Goal: Obtain resource: Obtain resource

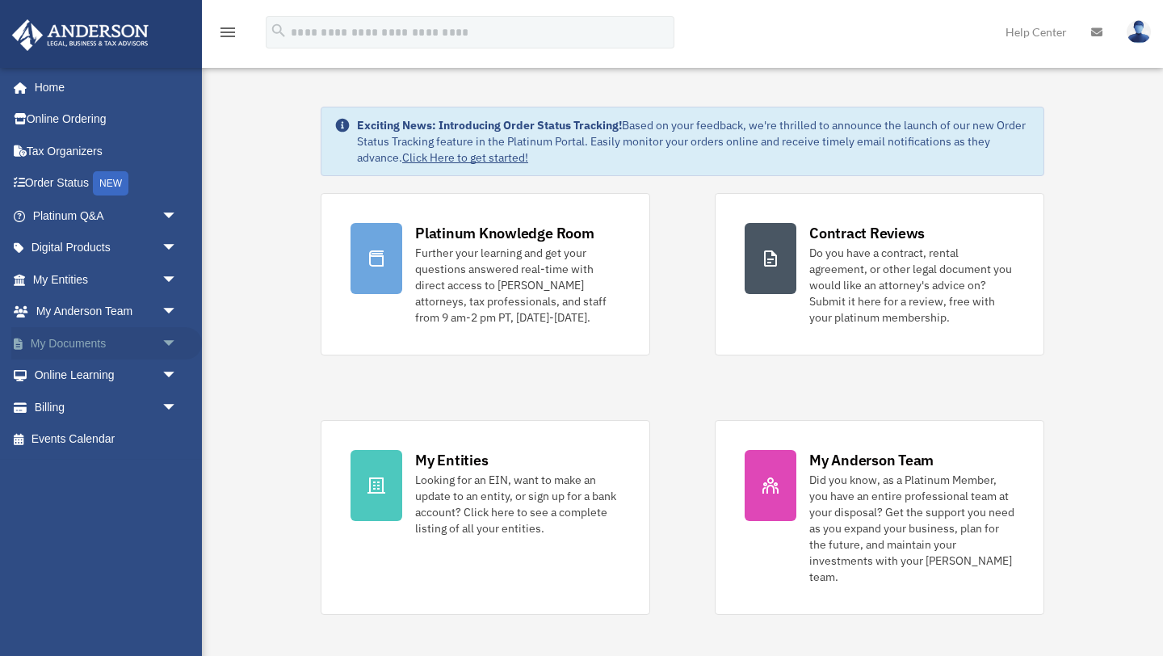
click at [90, 342] on link "My Documents arrow_drop_down" at bounding box center [106, 343] width 191 height 32
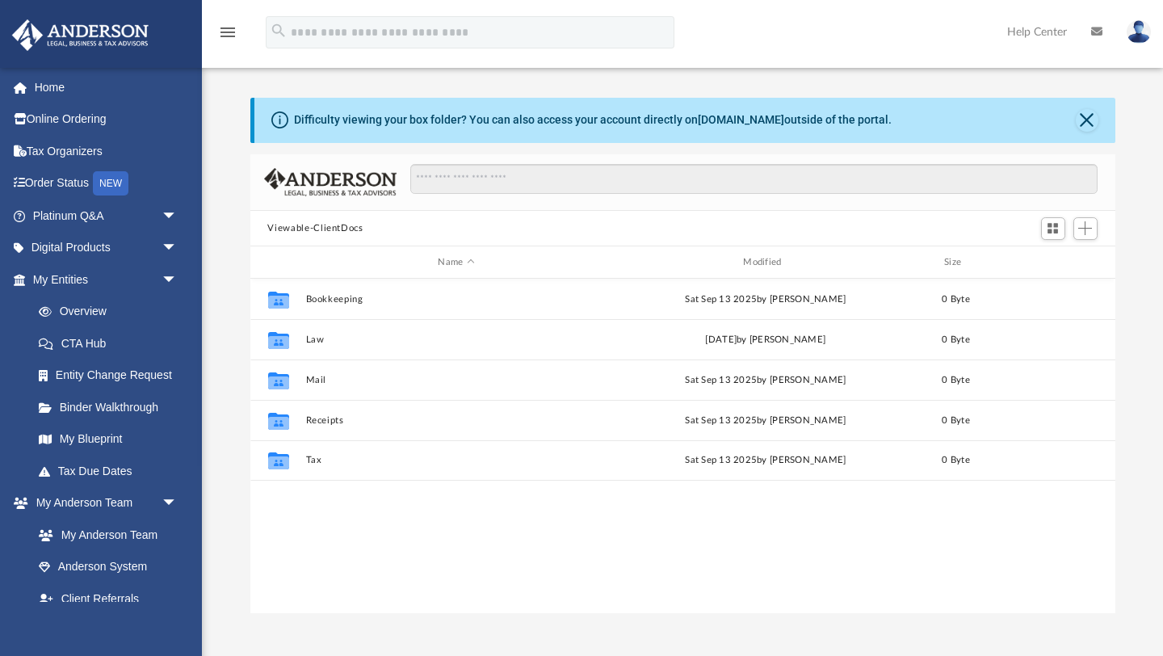
scroll to position [367, 865]
click at [108, 439] on link "My Blueprint" at bounding box center [112, 439] width 179 height 32
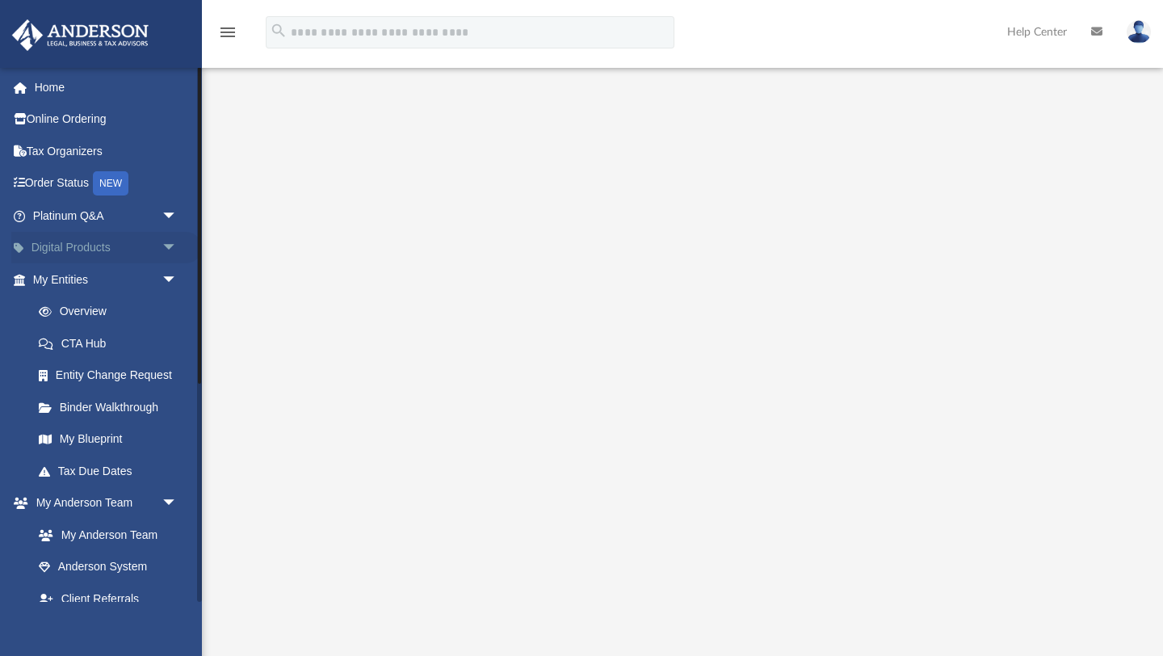
click at [73, 242] on link "Digital Products arrow_drop_down" at bounding box center [106, 248] width 191 height 32
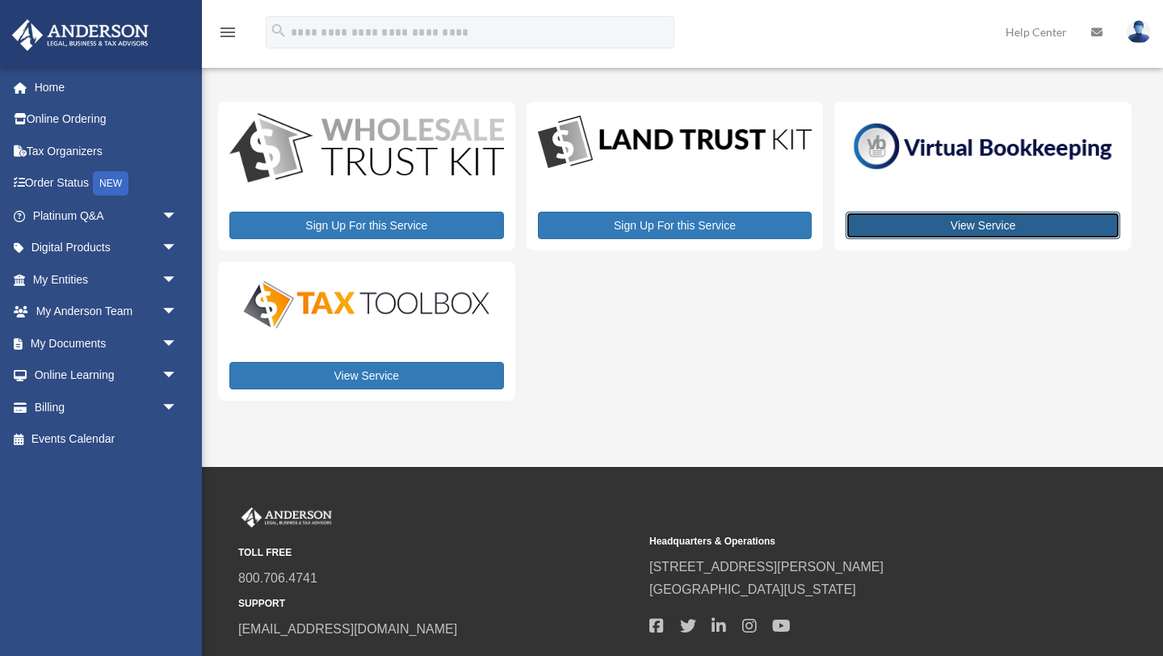
click at [1000, 224] on link "View Service" at bounding box center [982, 225] width 274 height 27
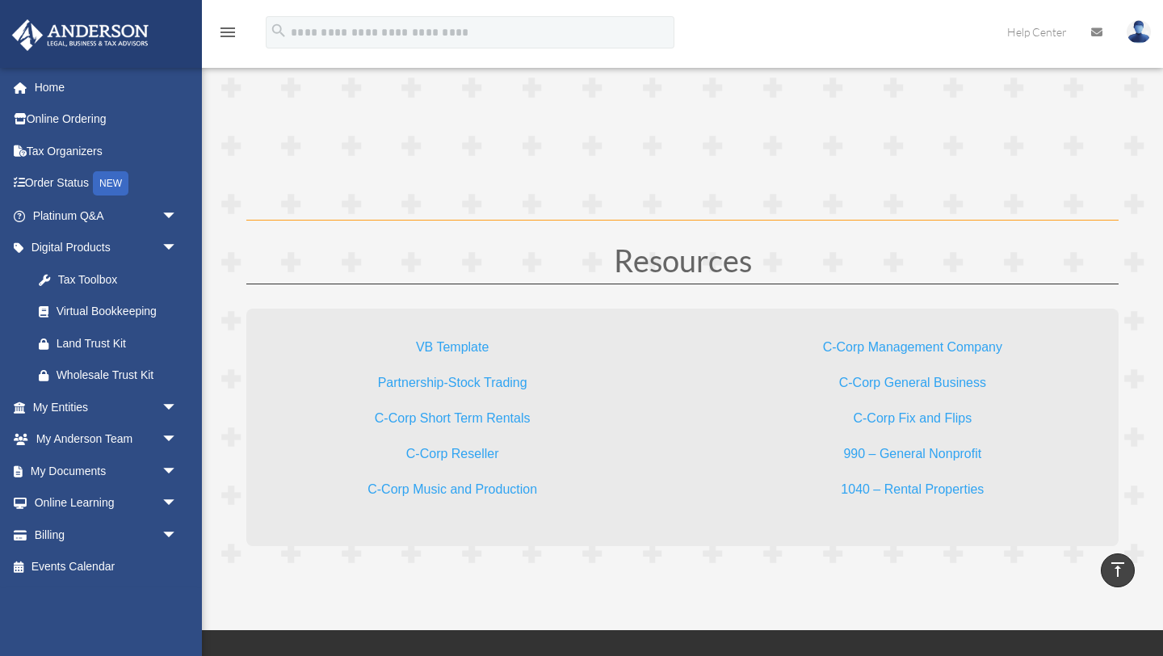
scroll to position [4687, 0]
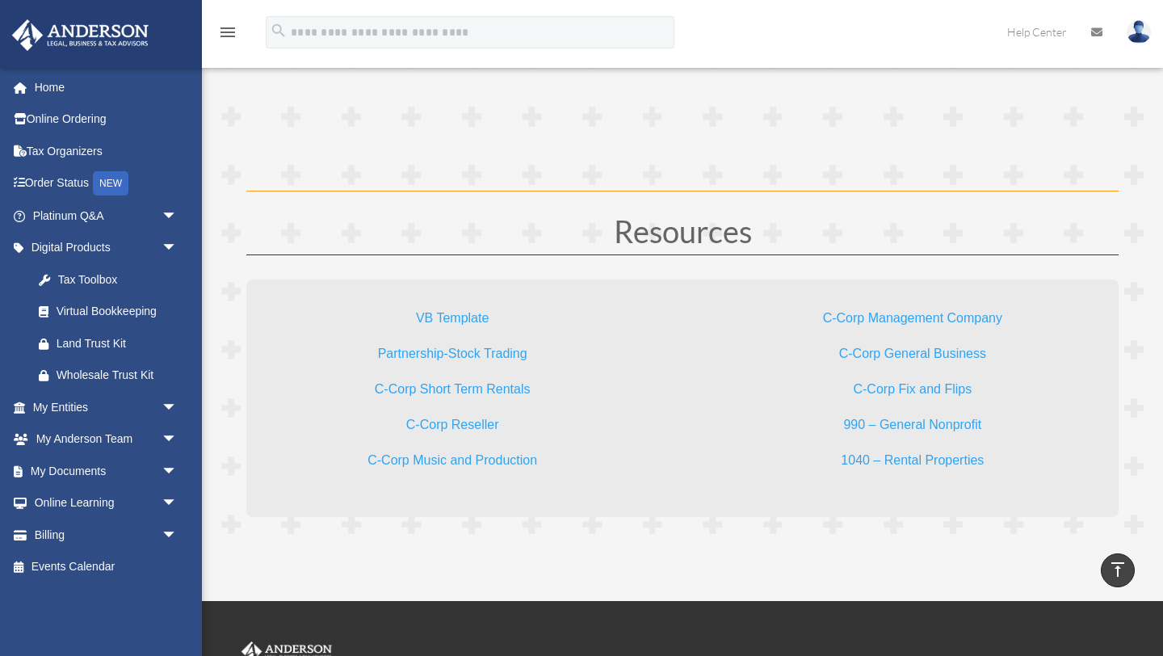
click at [467, 316] on link "VB Template" at bounding box center [452, 322] width 73 height 22
click at [59, 86] on link "Home" at bounding box center [106, 87] width 191 height 32
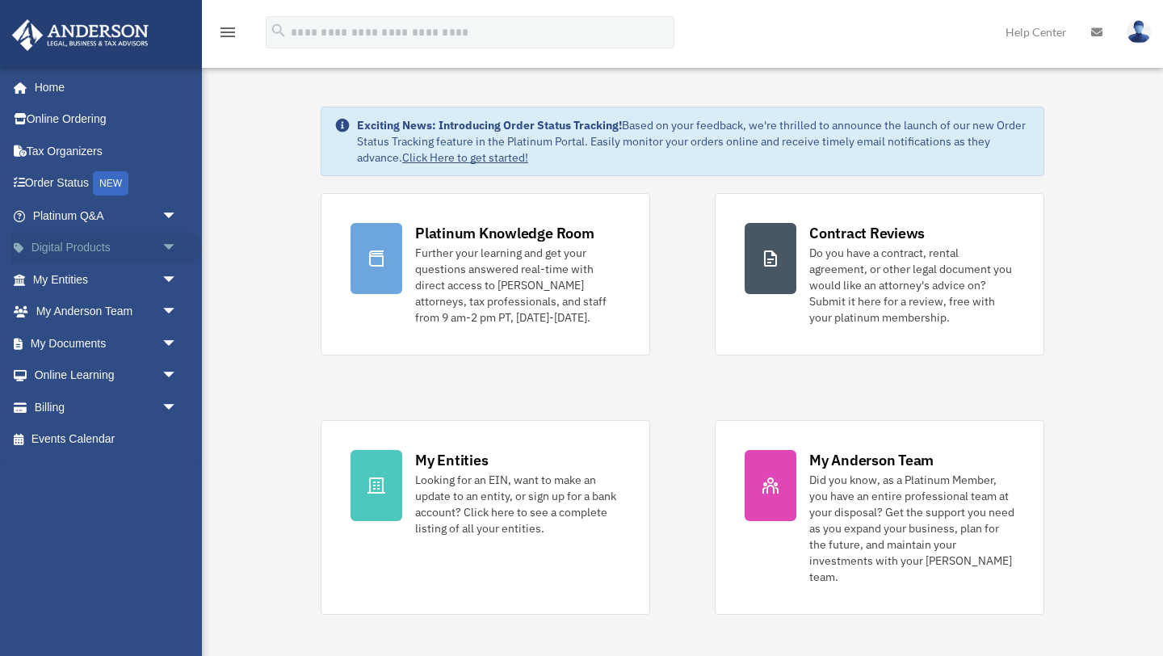
click at [161, 246] on span "arrow_drop_down" at bounding box center [177, 248] width 32 height 33
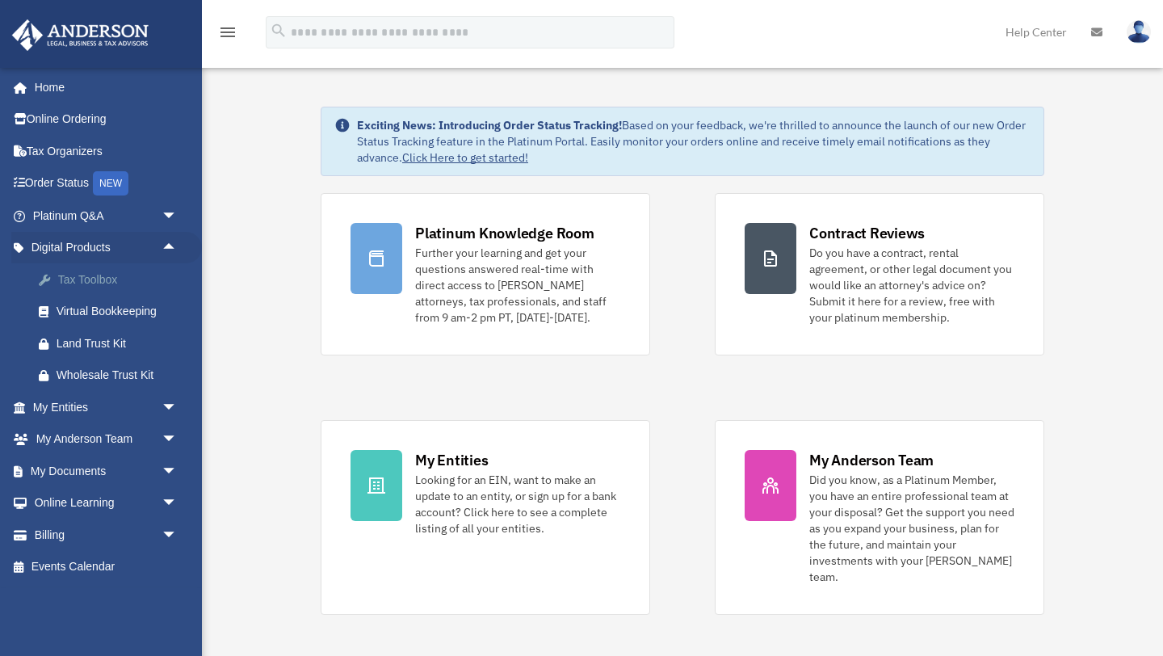
click at [73, 279] on div "Tax Toolbox" at bounding box center [119, 280] width 125 height 20
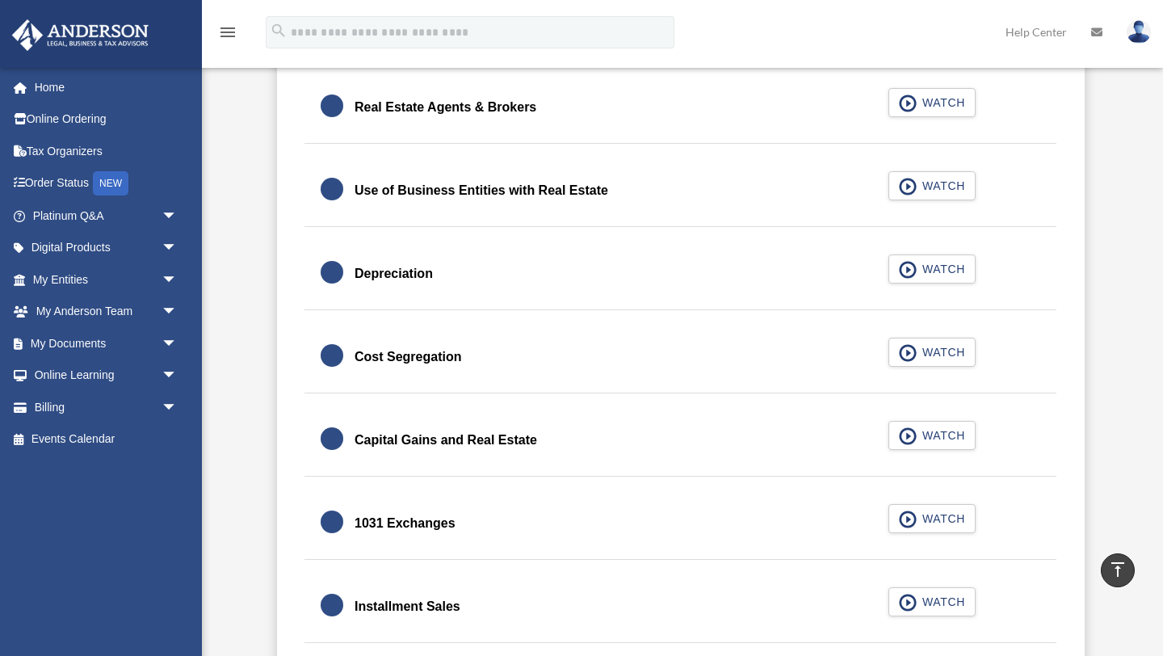
scroll to position [1504, 0]
